Goal: Task Accomplishment & Management: Complete application form

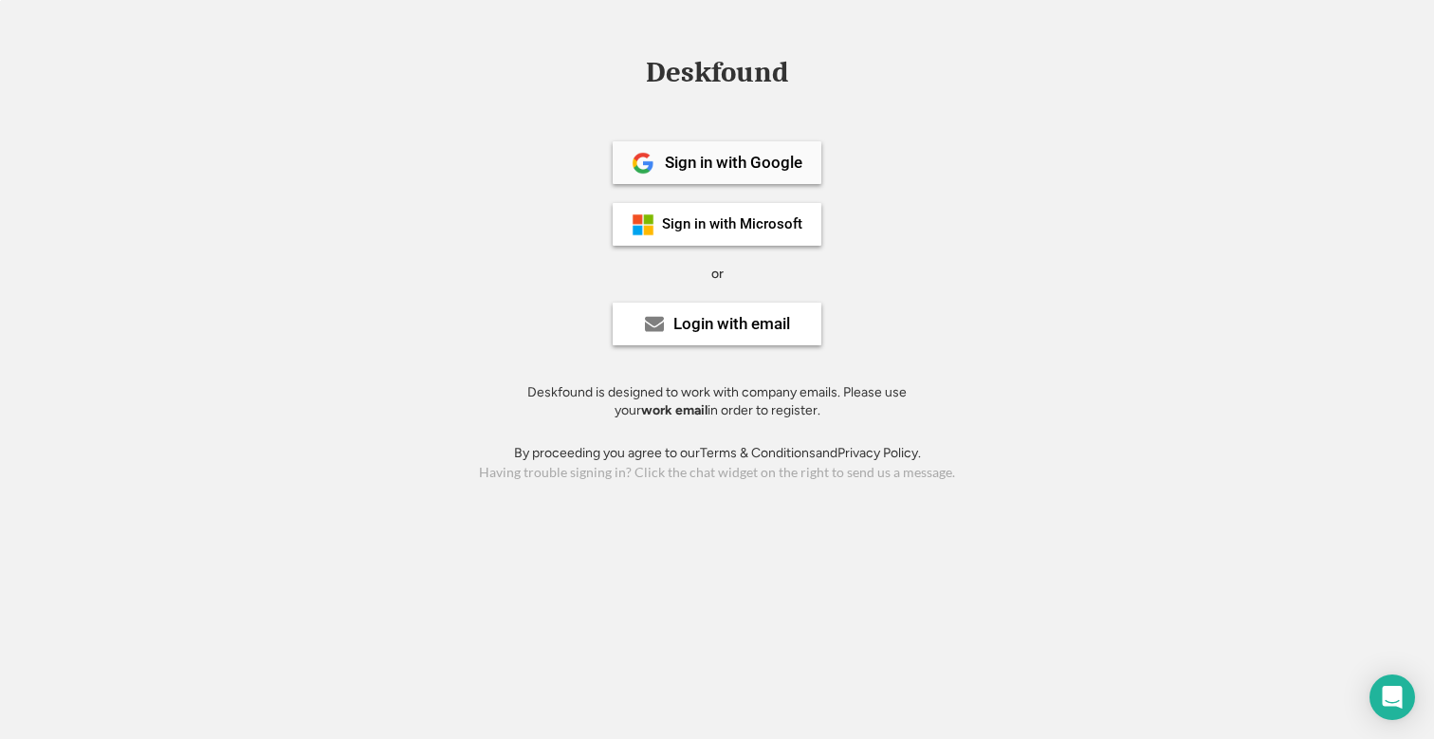
click at [764, 151] on div "Sign in with Google" at bounding box center [717, 162] width 209 height 43
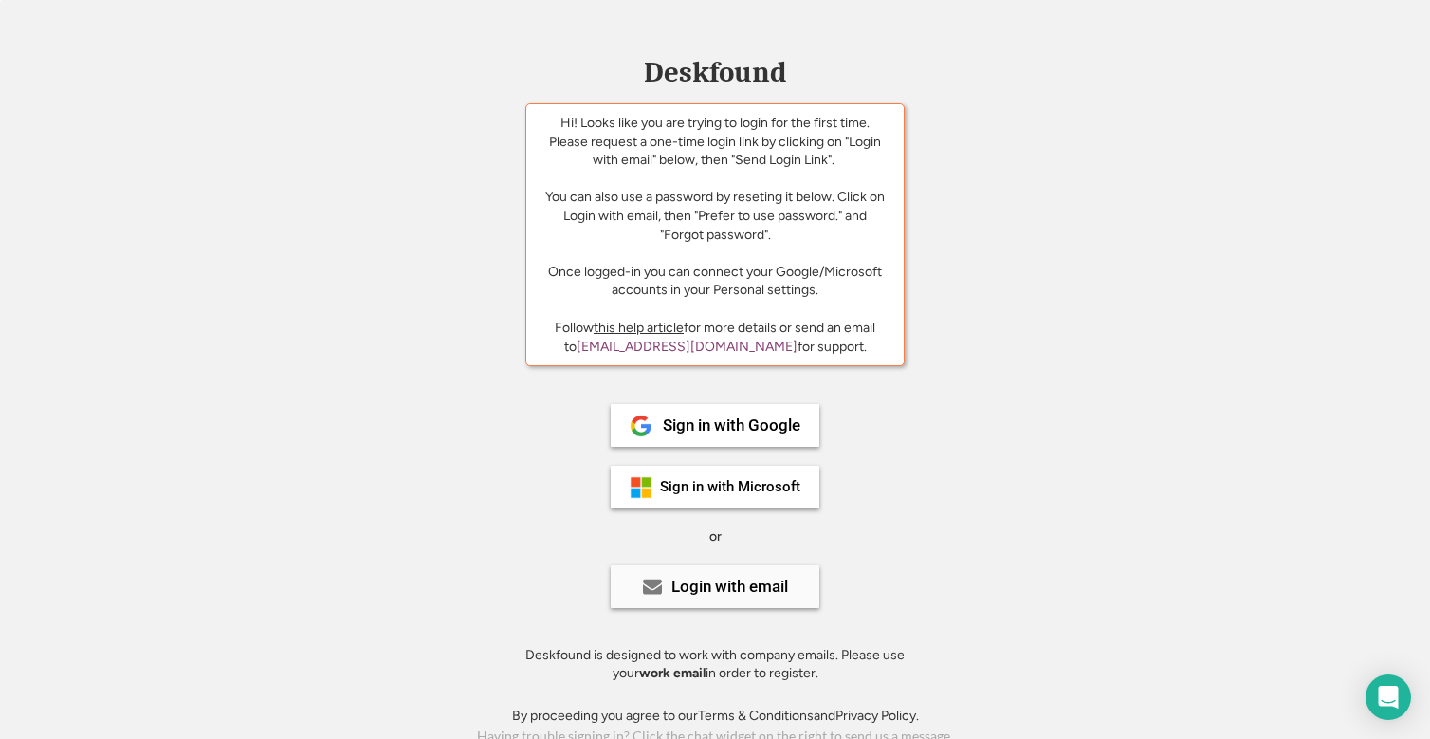
click at [751, 578] on div "Login with email" at bounding box center [729, 586] width 117 height 16
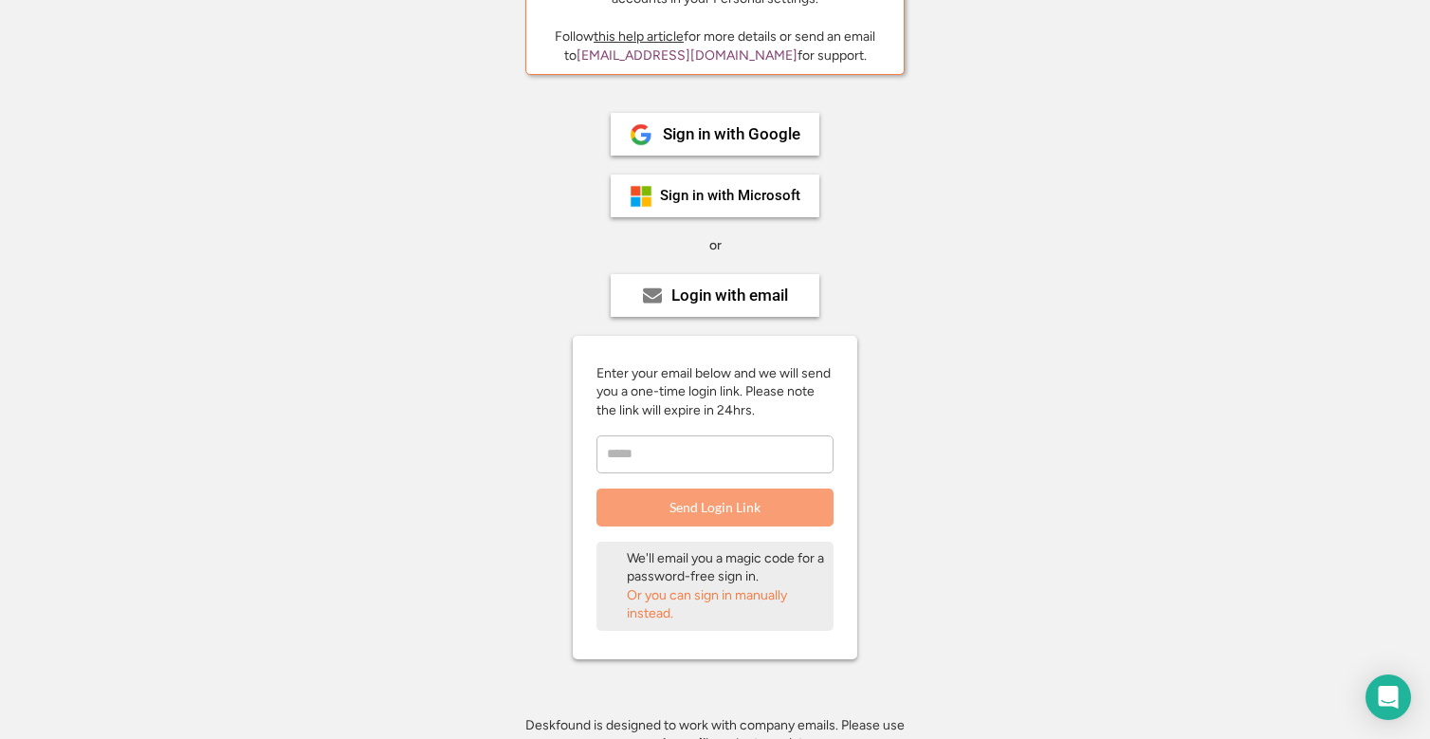
scroll to position [355, 0]
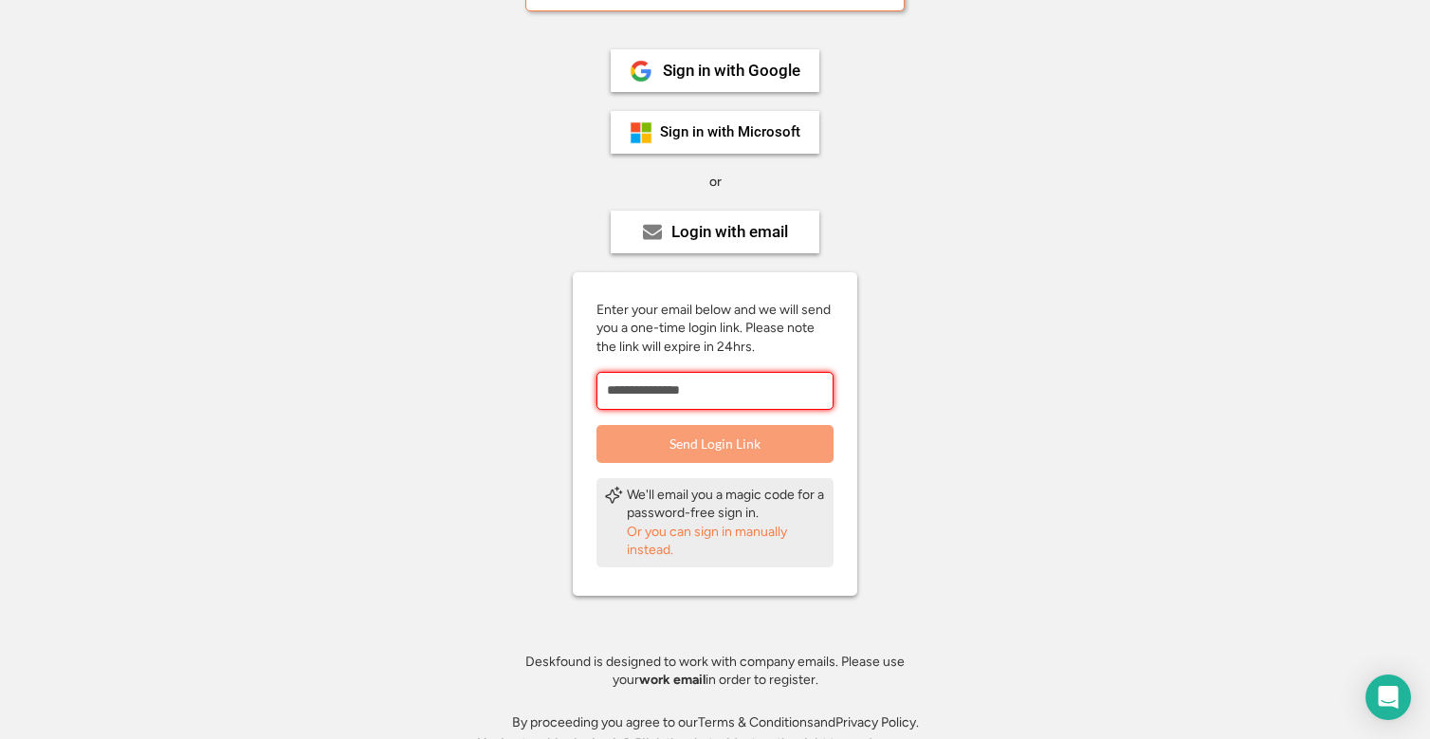
type input "**********"
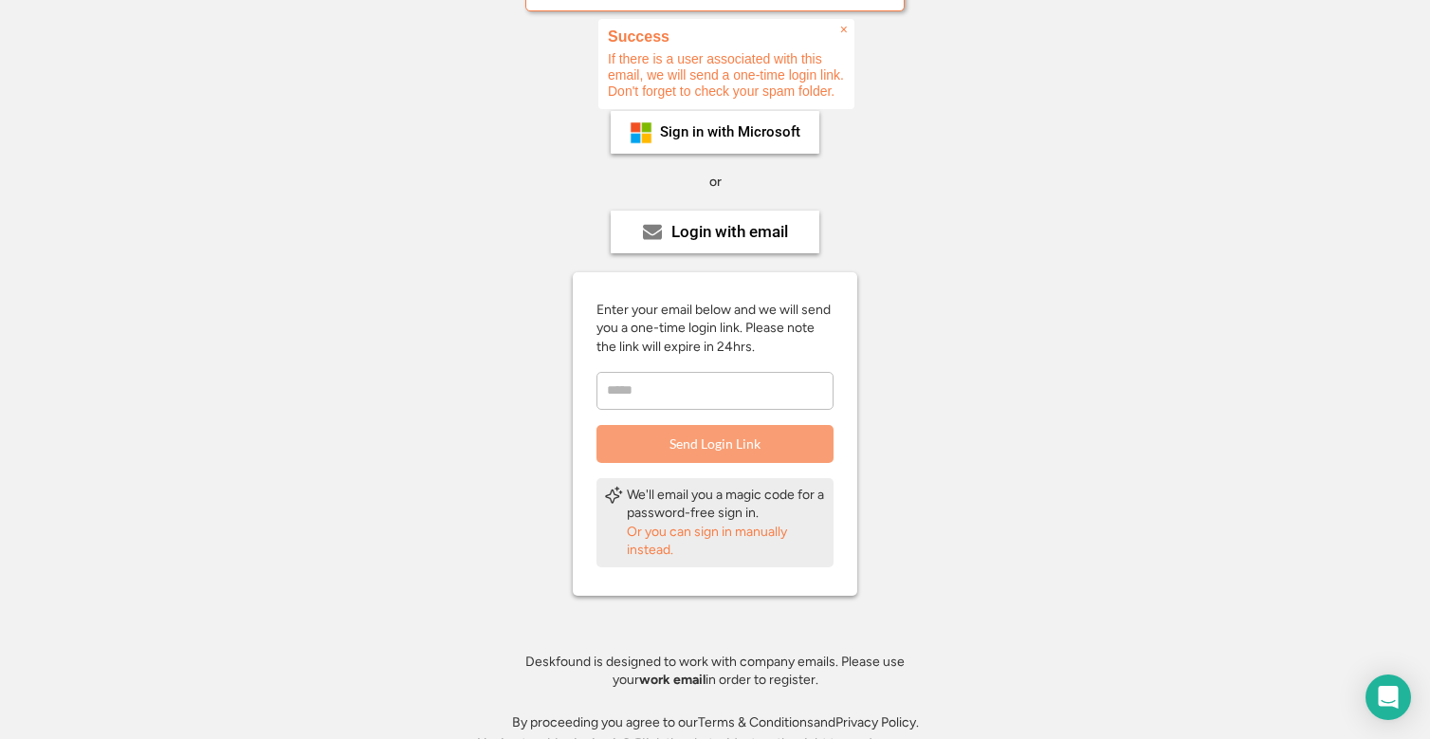
click at [650, 413] on div "Enter your email below and we will send you a one-time login link. Please note …" at bounding box center [715, 382] width 284 height 162
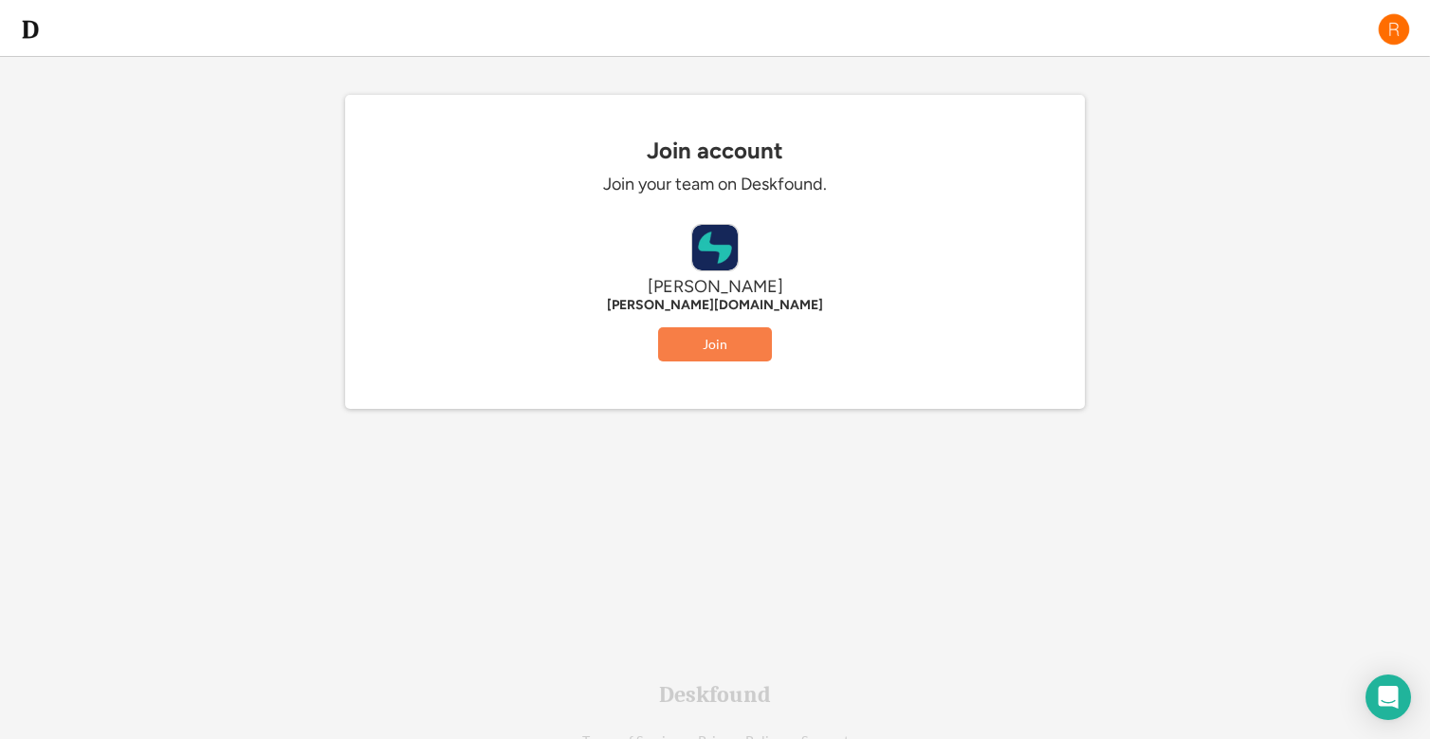
click at [704, 365] on div "Join account Join your team on Deskfound. Ostrom ostrom.de Join" at bounding box center [715, 273] width 740 height 271
click at [712, 346] on button "Join" at bounding box center [715, 344] width 114 height 34
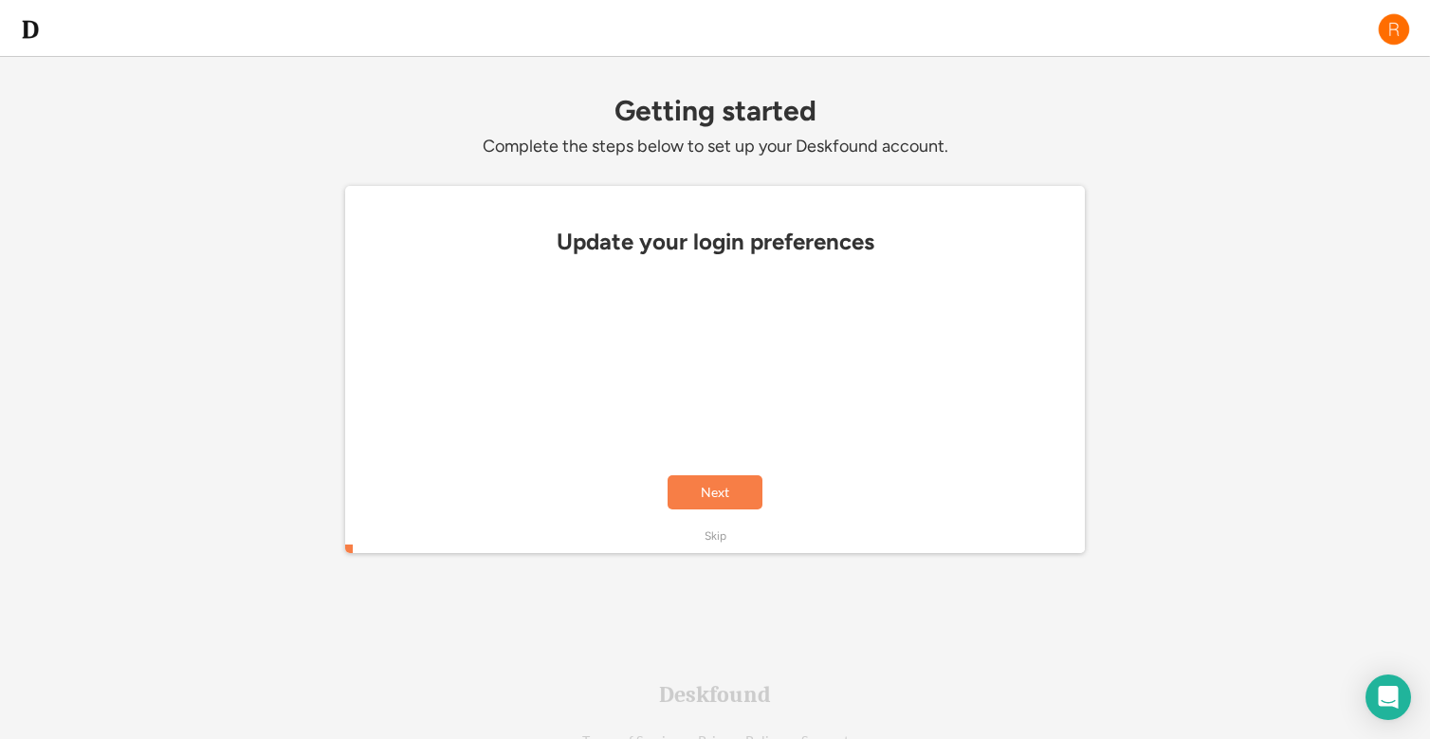
click at [718, 531] on div "Skip" at bounding box center [716, 536] width 22 height 16
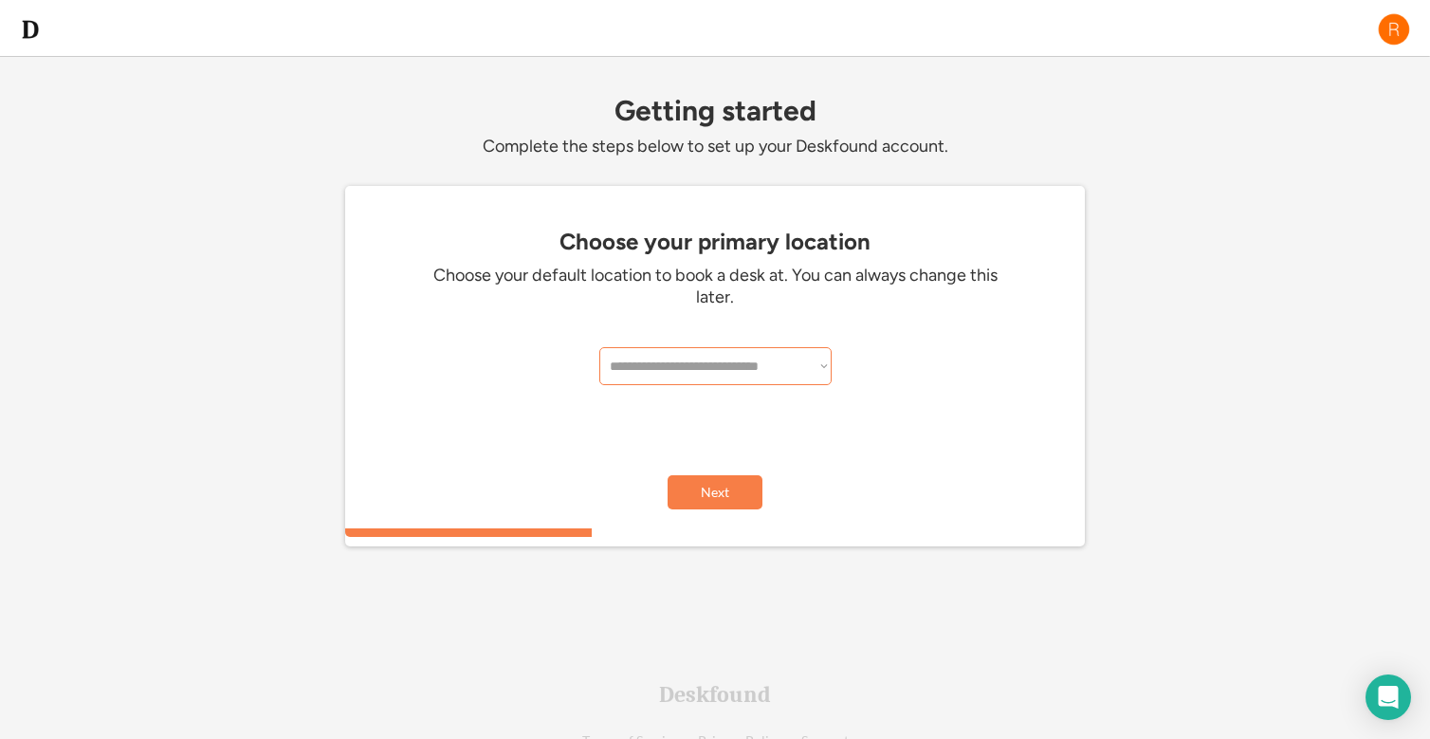
select select "**********"
click at [727, 480] on button "Next" at bounding box center [715, 492] width 95 height 34
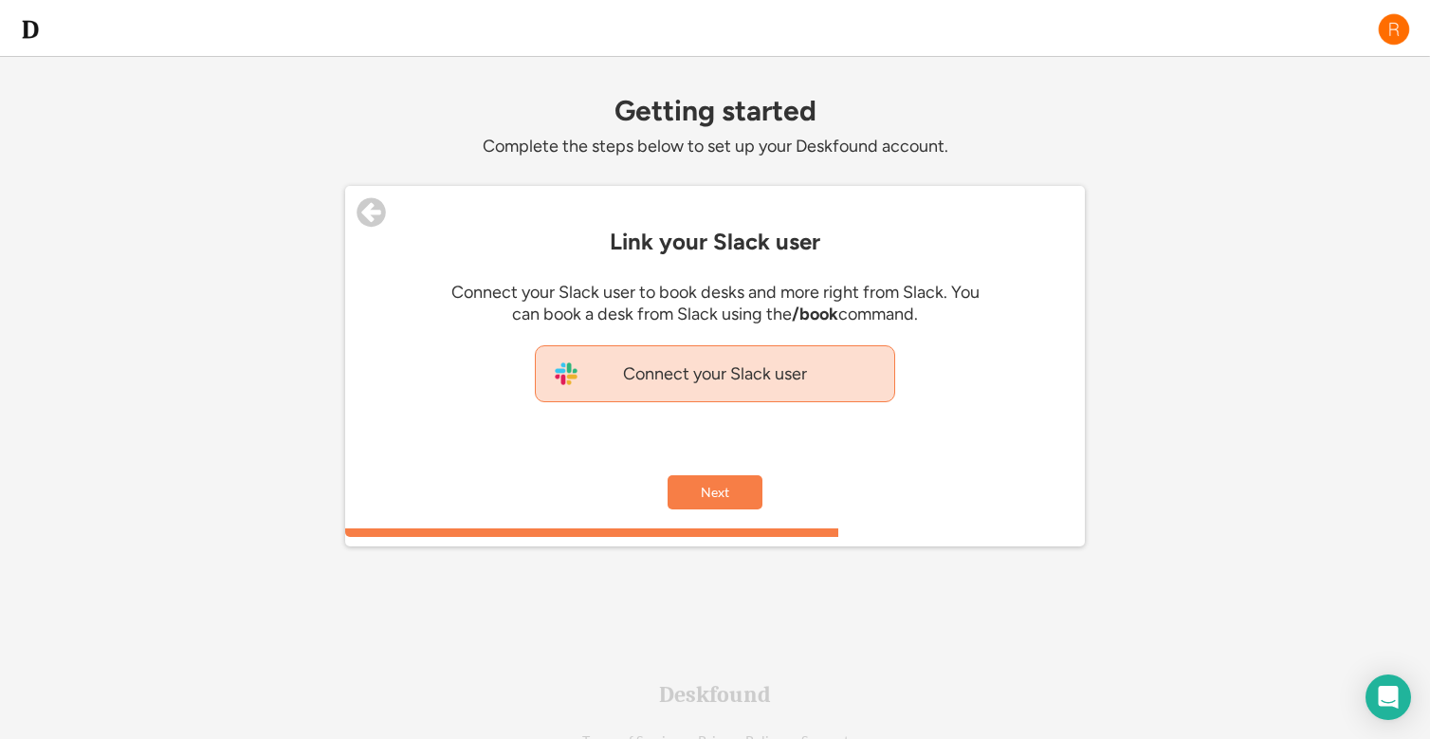
click at [728, 387] on div "Connect your Slack user" at bounding box center [715, 373] width 360 height 57
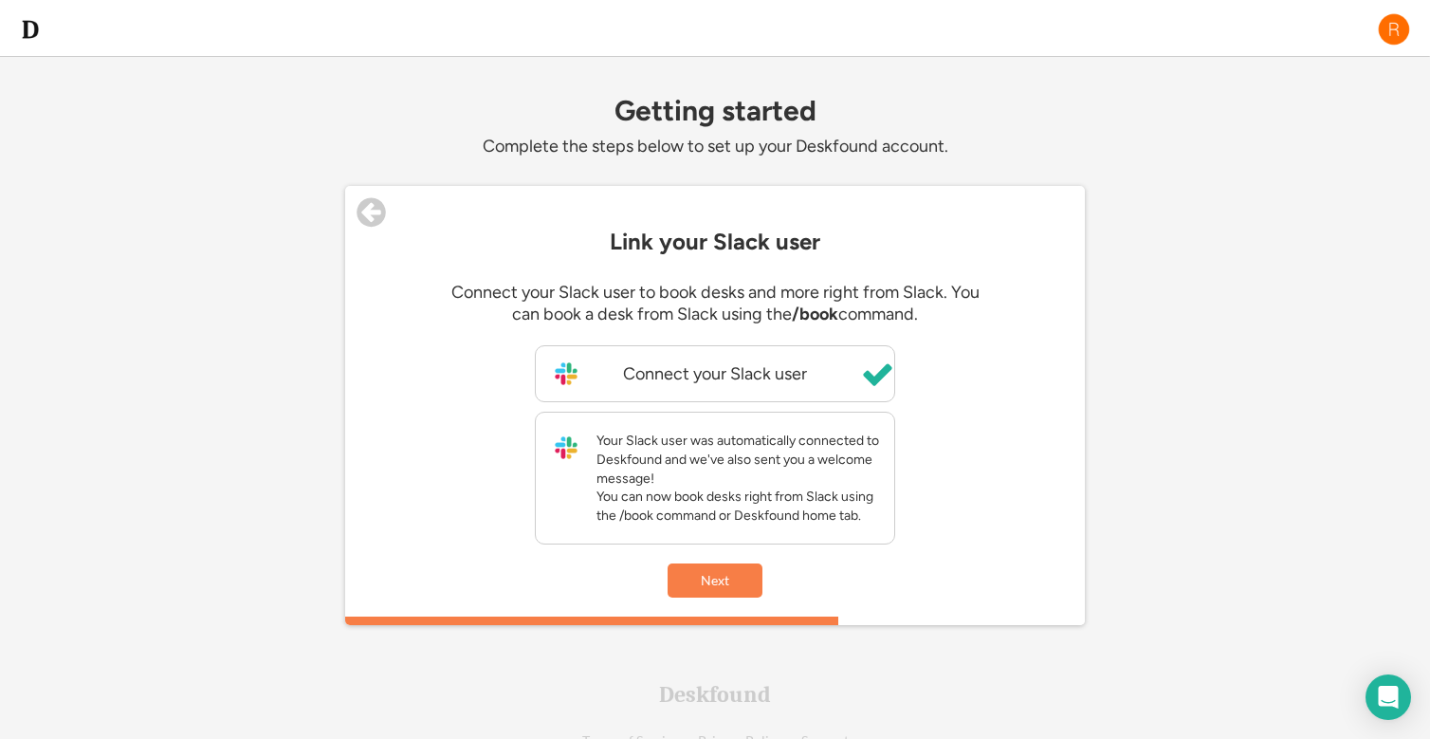
click at [722, 488] on div "Your Slack user was automatically connected to Deskfound and we've also sent yo…" at bounding box center [741, 477] width 288 height 93
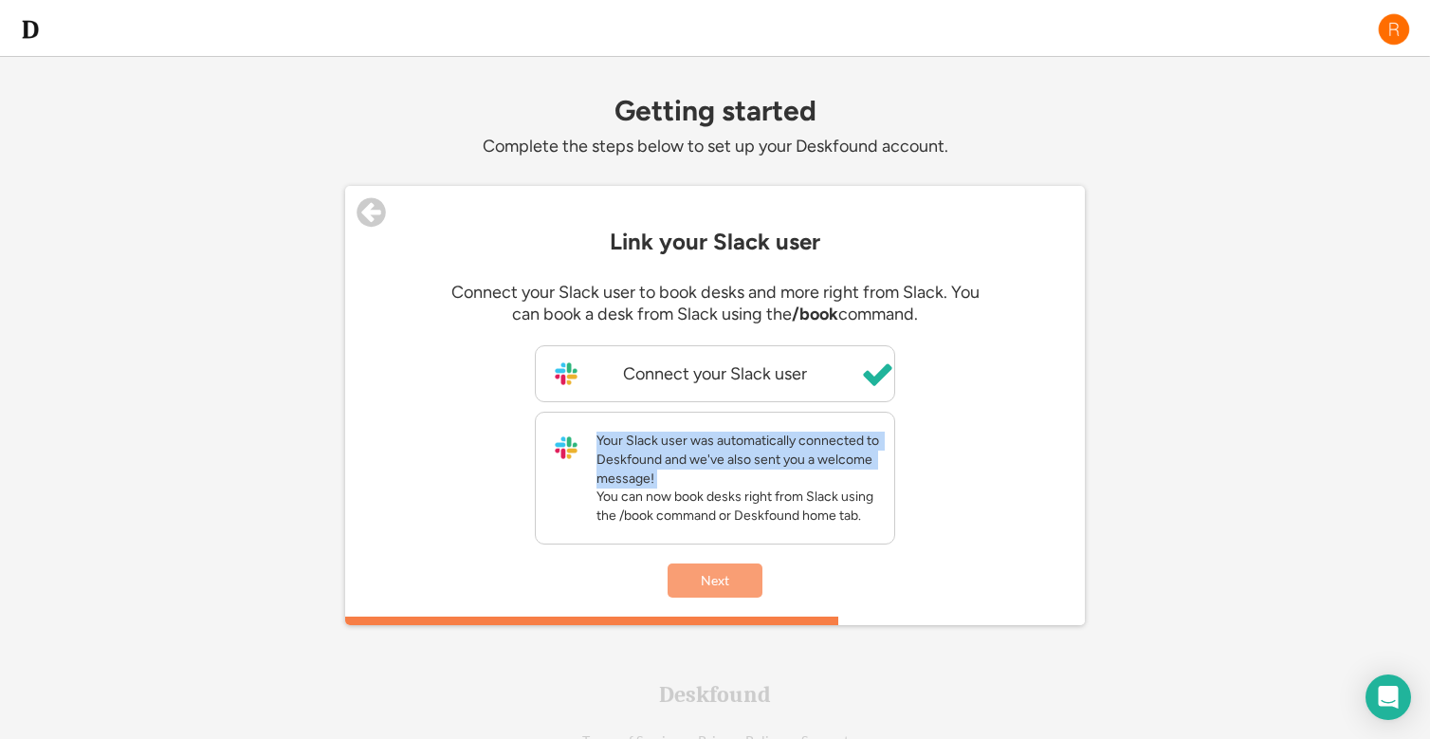
click at [723, 597] on button "Next" at bounding box center [715, 580] width 95 height 34
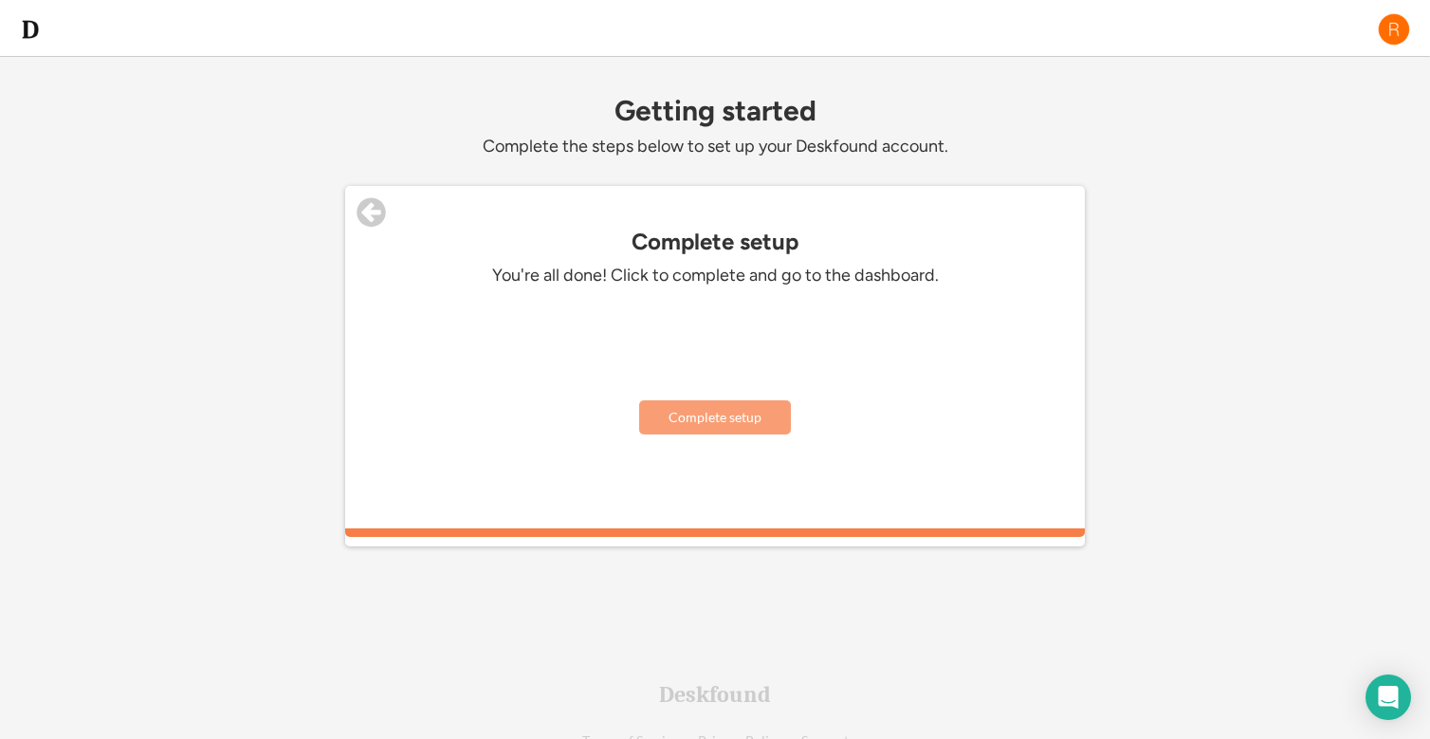
click at [732, 419] on button "Complete setup" at bounding box center [715, 417] width 152 height 34
